Goal: Information Seeking & Learning: Learn about a topic

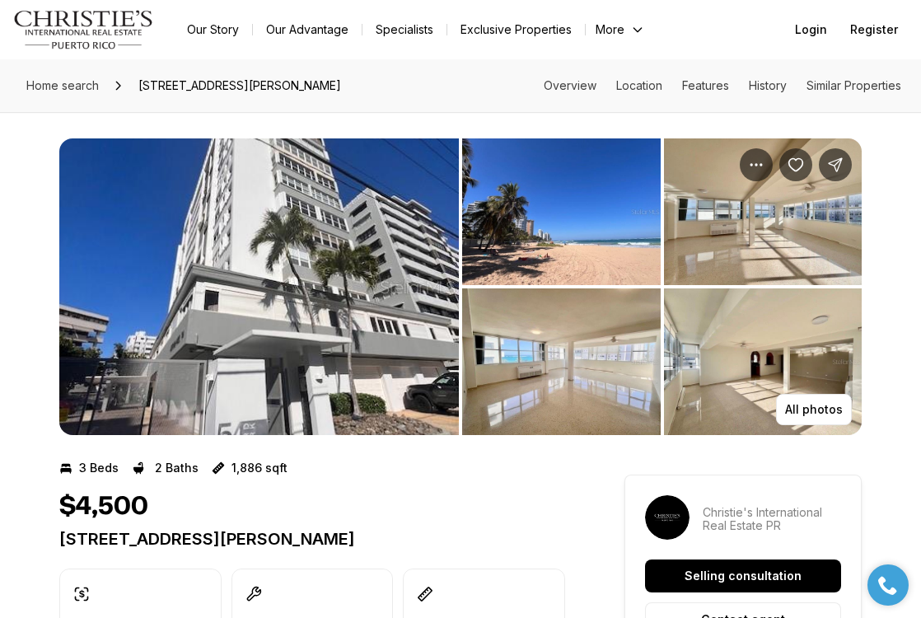
click at [339, 296] on img "View image gallery" at bounding box center [258, 286] width 399 height 296
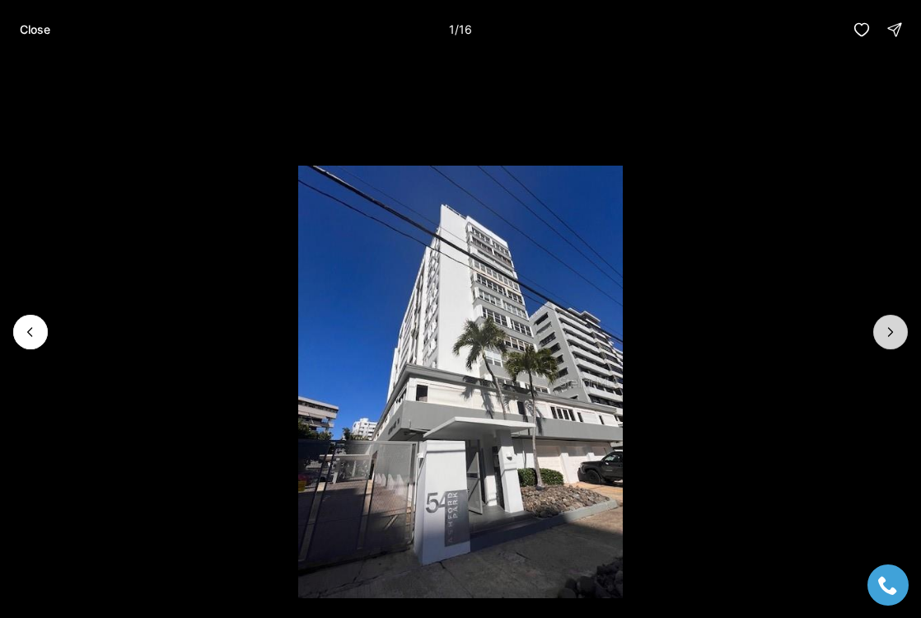
click at [888, 332] on icon "Next slide" at bounding box center [890, 332] width 16 height 16
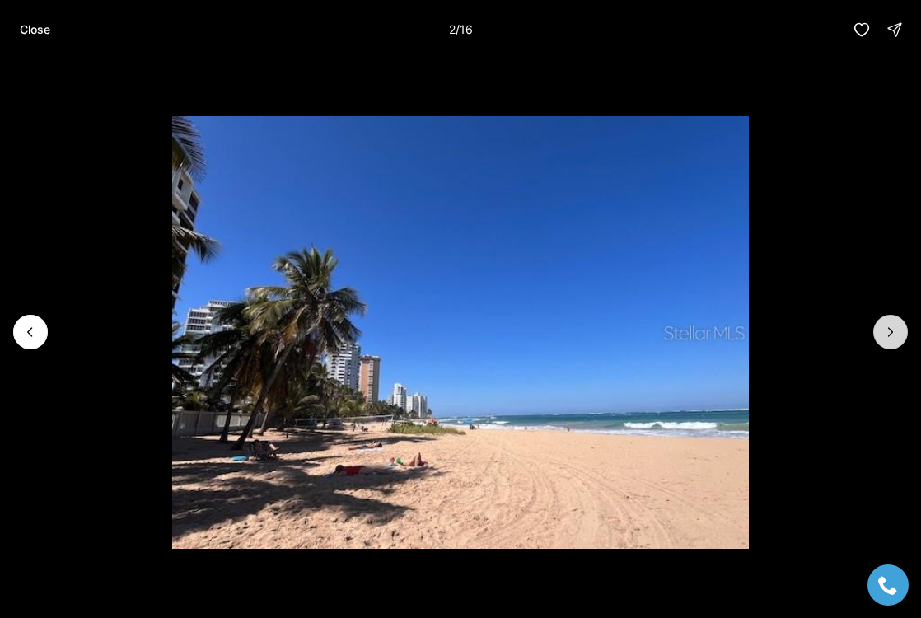
click at [888, 332] on icon "Next slide" at bounding box center [890, 332] width 16 height 16
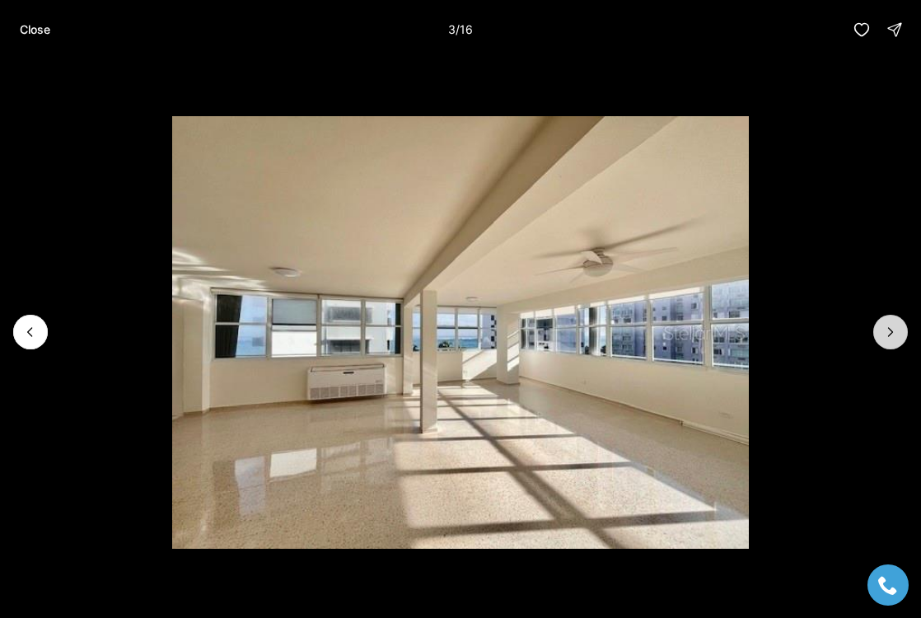
click at [888, 332] on icon "Next slide" at bounding box center [890, 332] width 16 height 16
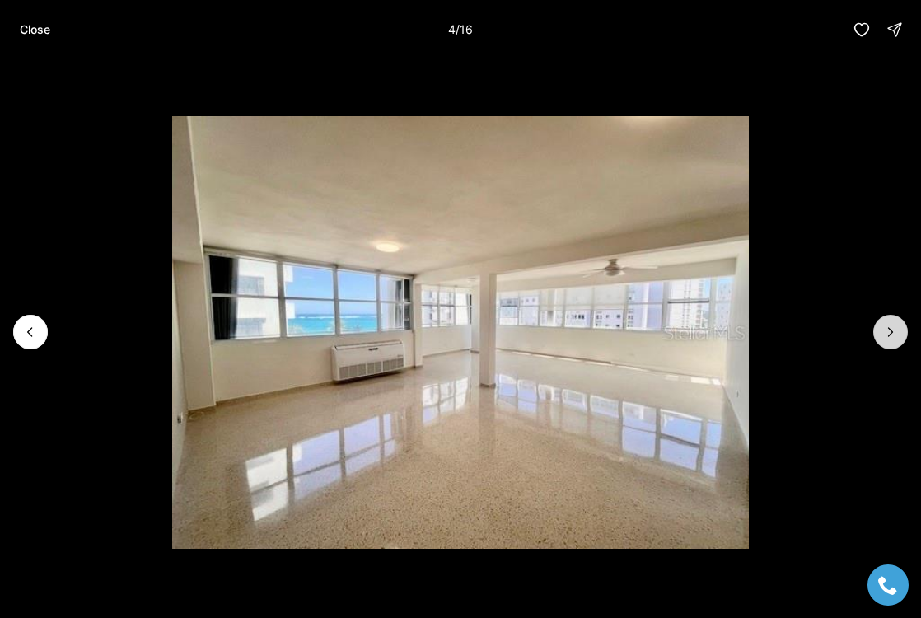
click at [888, 333] on icon "Next slide" at bounding box center [890, 332] width 16 height 16
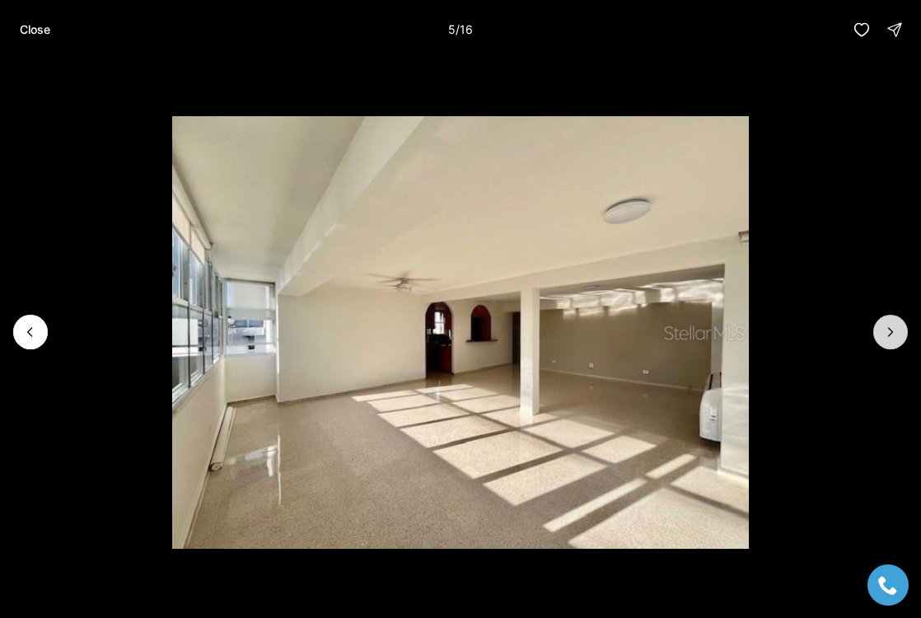
click at [888, 333] on icon "Next slide" at bounding box center [890, 332] width 16 height 16
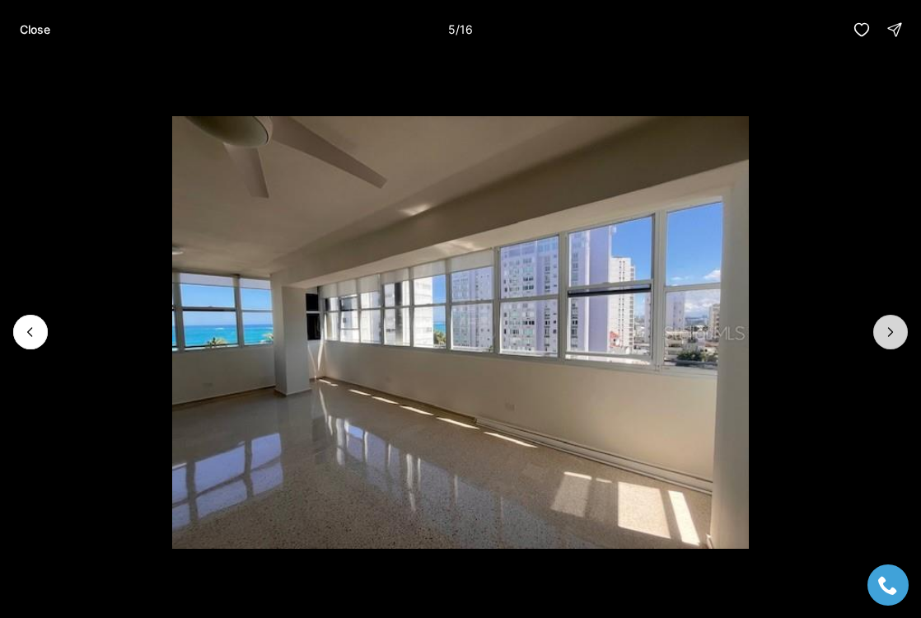
click at [888, 333] on icon "Next slide" at bounding box center [890, 332] width 16 height 16
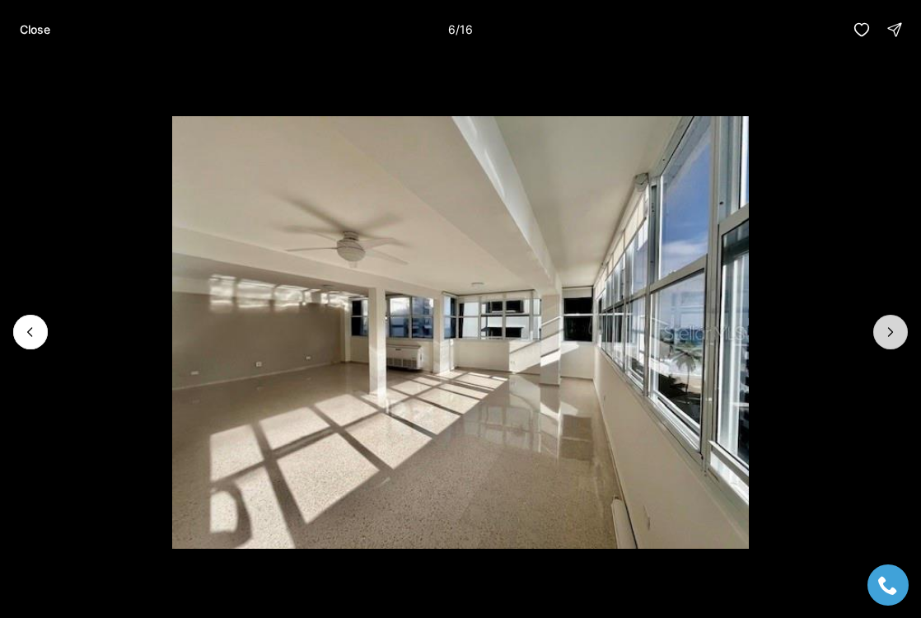
click at [888, 333] on icon "Next slide" at bounding box center [890, 332] width 16 height 16
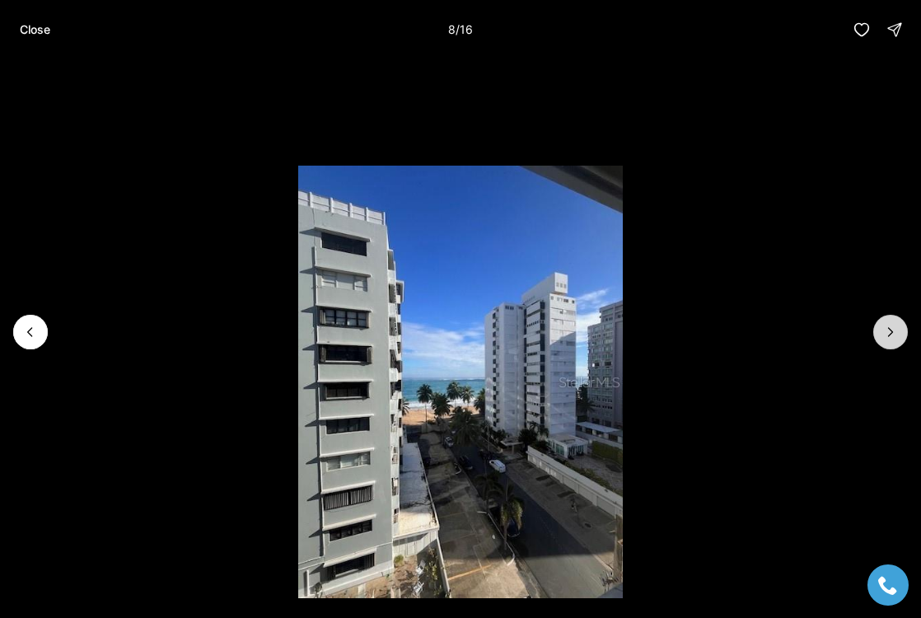
click at [888, 333] on icon "Next slide" at bounding box center [890, 332] width 16 height 16
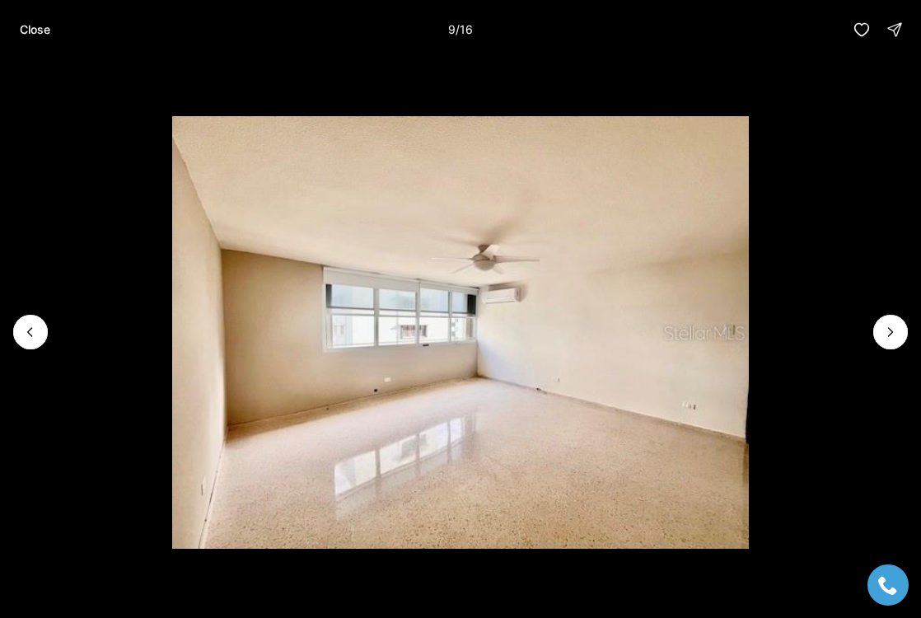
click at [52, 38] on button "Close" at bounding box center [35, 29] width 50 height 33
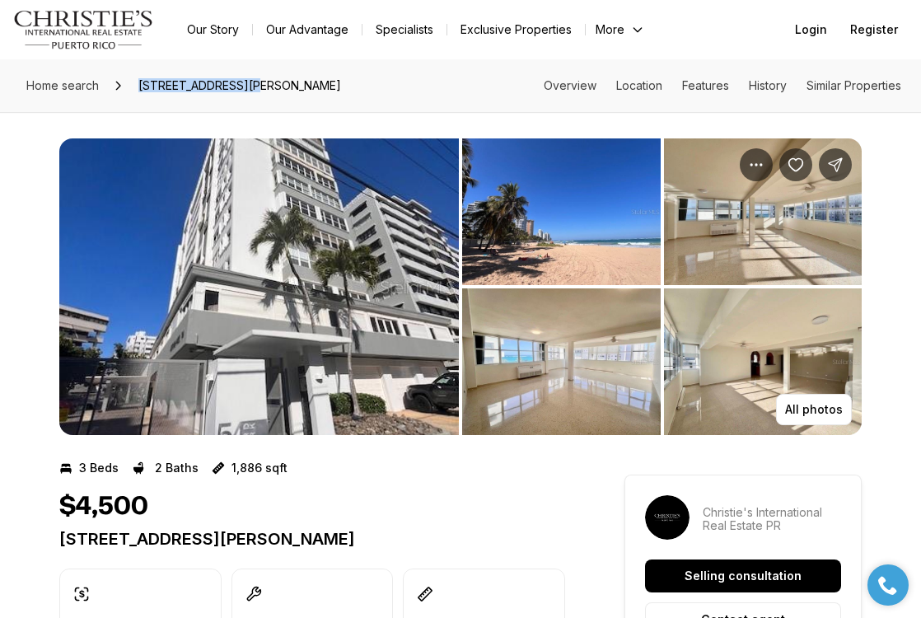
drag, startPoint x: 134, startPoint y: 85, endPoint x: 256, endPoint y: 84, distance: 121.9
click at [256, 84] on span "[STREET_ADDRESS][PERSON_NAME]" at bounding box center [240, 85] width 216 height 26
copy span "[STREET_ADDRESS]"
